Goal: Information Seeking & Learning: Understand process/instructions

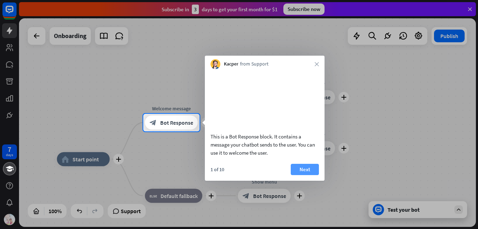
click at [313, 175] on button "Next" at bounding box center [305, 169] width 28 height 11
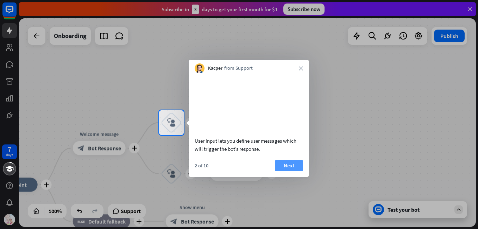
click at [292, 171] on button "Next" at bounding box center [289, 165] width 28 height 11
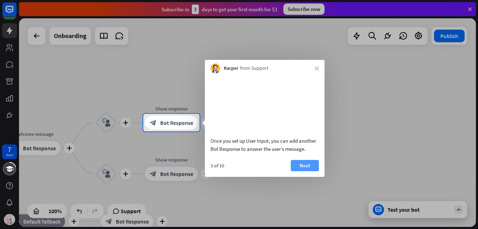
click at [310, 171] on button "Next" at bounding box center [305, 165] width 28 height 11
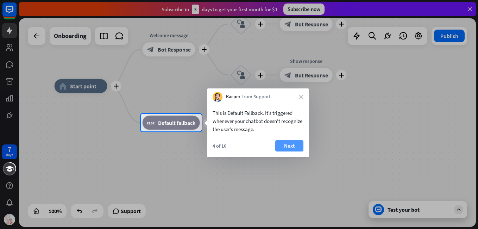
click at [289, 149] on button "Next" at bounding box center [289, 145] width 28 height 11
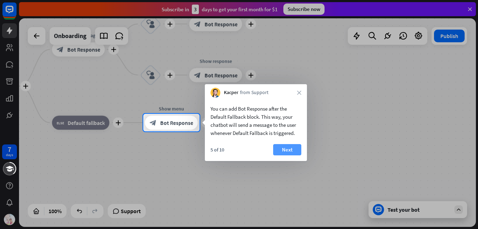
click at [297, 150] on button "Next" at bounding box center [287, 149] width 28 height 11
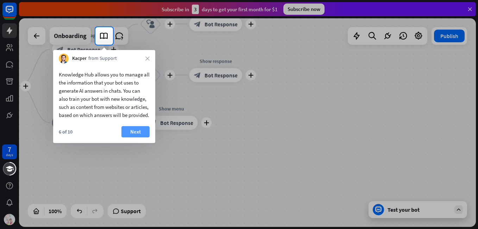
click at [129, 137] on button "Next" at bounding box center [135, 131] width 28 height 11
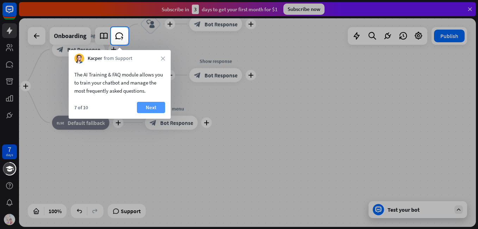
click at [140, 105] on button "Next" at bounding box center [151, 107] width 28 height 11
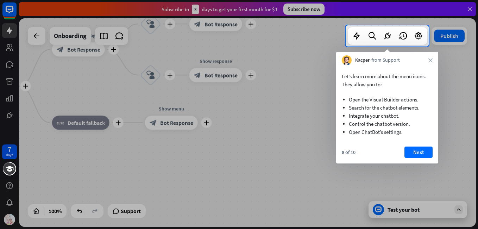
click at [421, 153] on button "Next" at bounding box center [419, 151] width 28 height 11
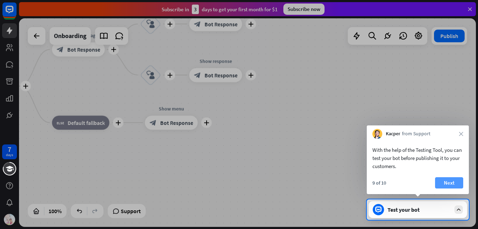
click at [455, 182] on button "Next" at bounding box center [449, 182] width 28 height 11
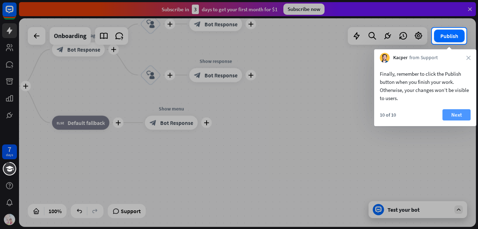
click at [462, 117] on button "Next" at bounding box center [457, 114] width 28 height 11
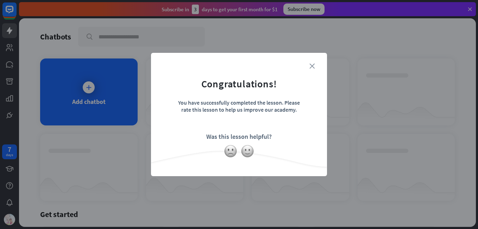
click at [312, 66] on icon "close" at bounding box center [312, 65] width 5 height 5
